Goal: Entertainment & Leisure: Consume media (video, audio)

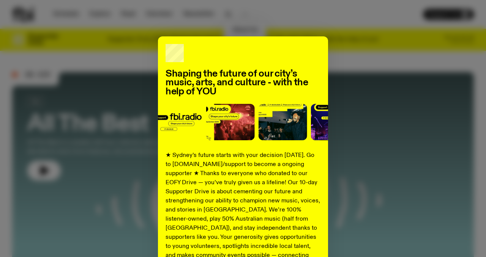
click at [390, 12] on div "Shaping the future of our city’s music, arts, and culture - with the help of YO…" at bounding box center [243, 128] width 486 height 257
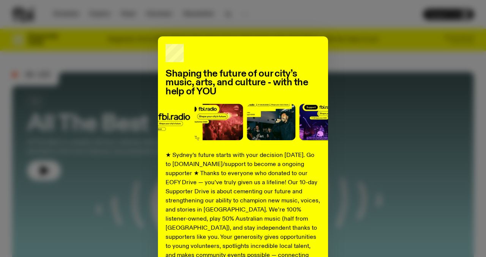
scroll to position [118, 0]
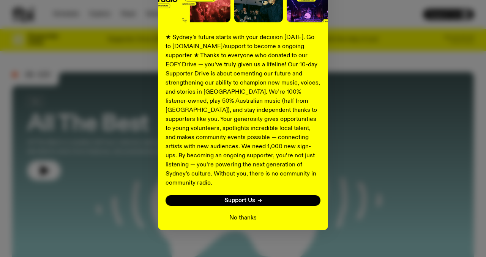
click at [244, 214] on button "No thanks" at bounding box center [242, 218] width 27 height 9
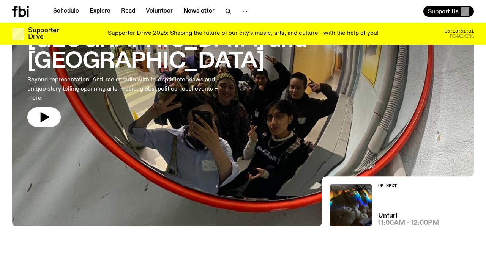
scroll to position [30, 0]
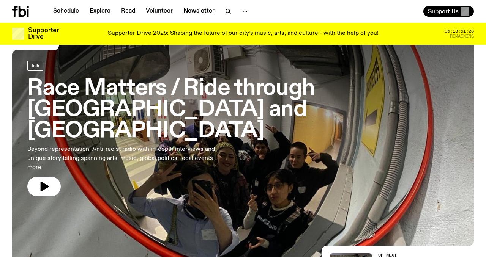
click at [270, 98] on h3 "Race Matters / Ride through Damascus and Beirut" at bounding box center [242, 109] width 431 height 63
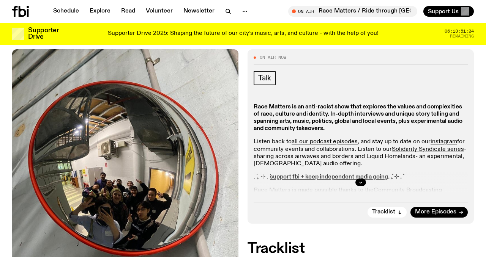
scroll to position [167, 0]
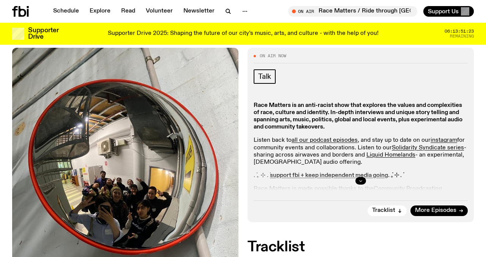
click at [361, 177] on button "button" at bounding box center [360, 181] width 11 height 8
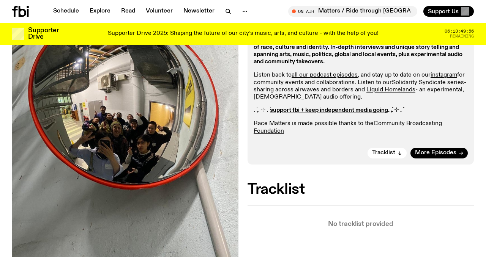
scroll to position [233, 0]
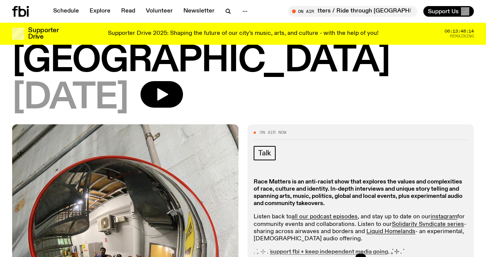
scroll to position [130, 0]
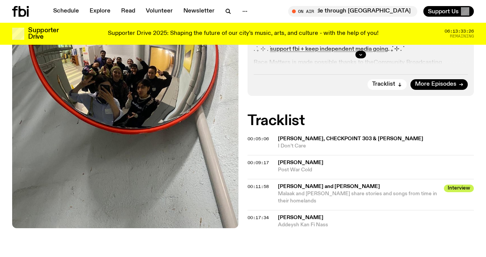
scroll to position [284, 0]
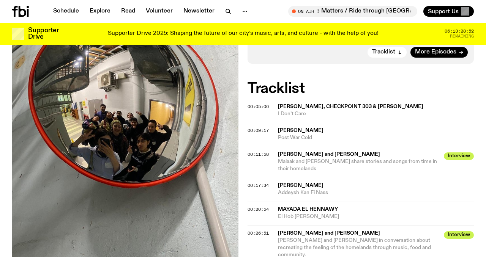
scroll to position [312, 0]
